Goal: Information Seeking & Learning: Learn about a topic

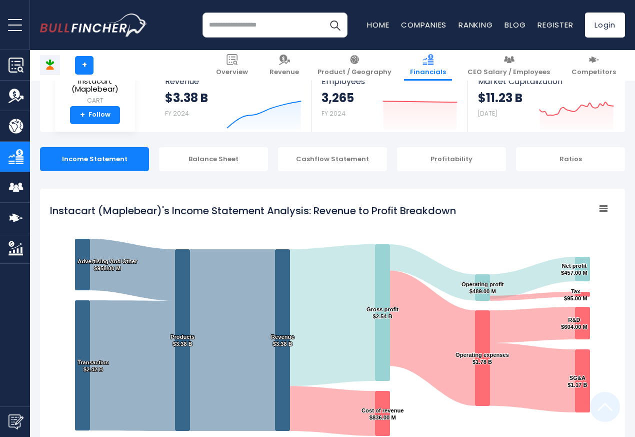
scroll to position [541, 0]
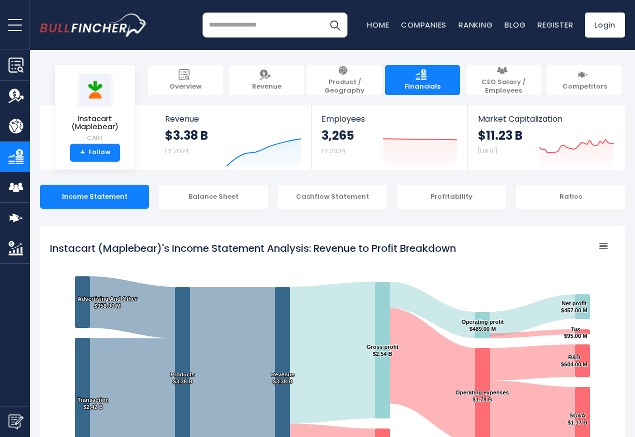
scroll to position [541, 0]
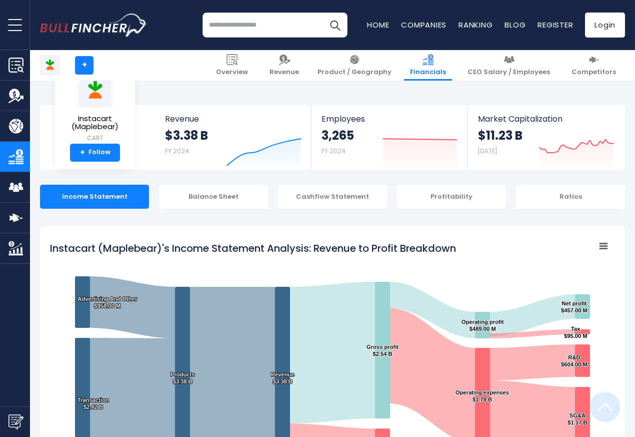
scroll to position [541, 0]
